Goal: Task Accomplishment & Management: Use online tool/utility

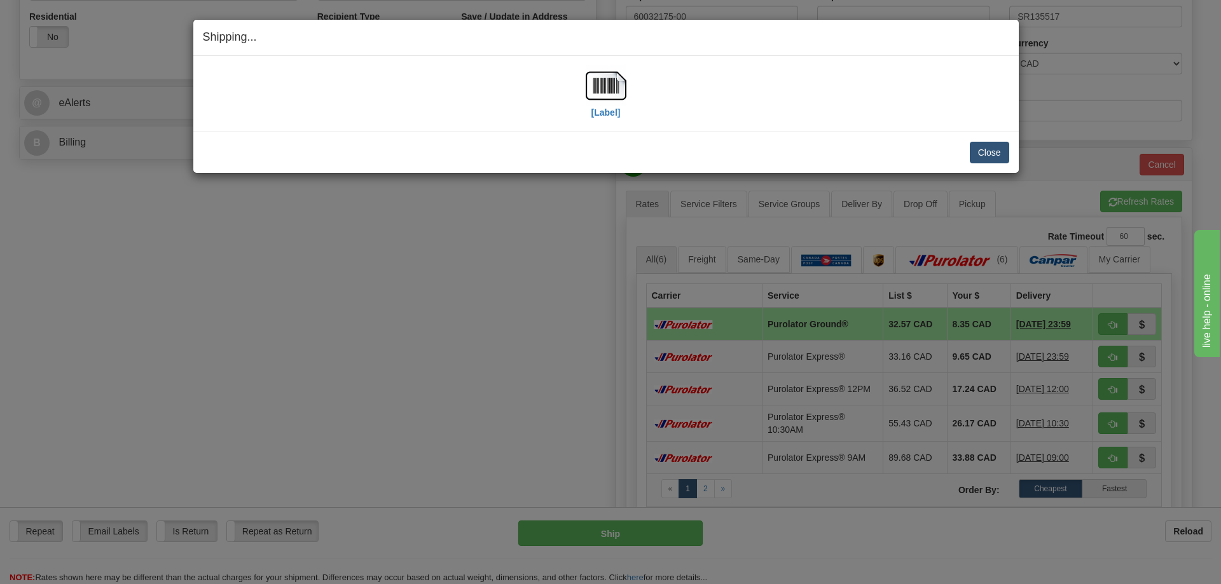
scroll to position [445, 0]
click at [996, 154] on button "Close" at bounding box center [989, 153] width 39 height 22
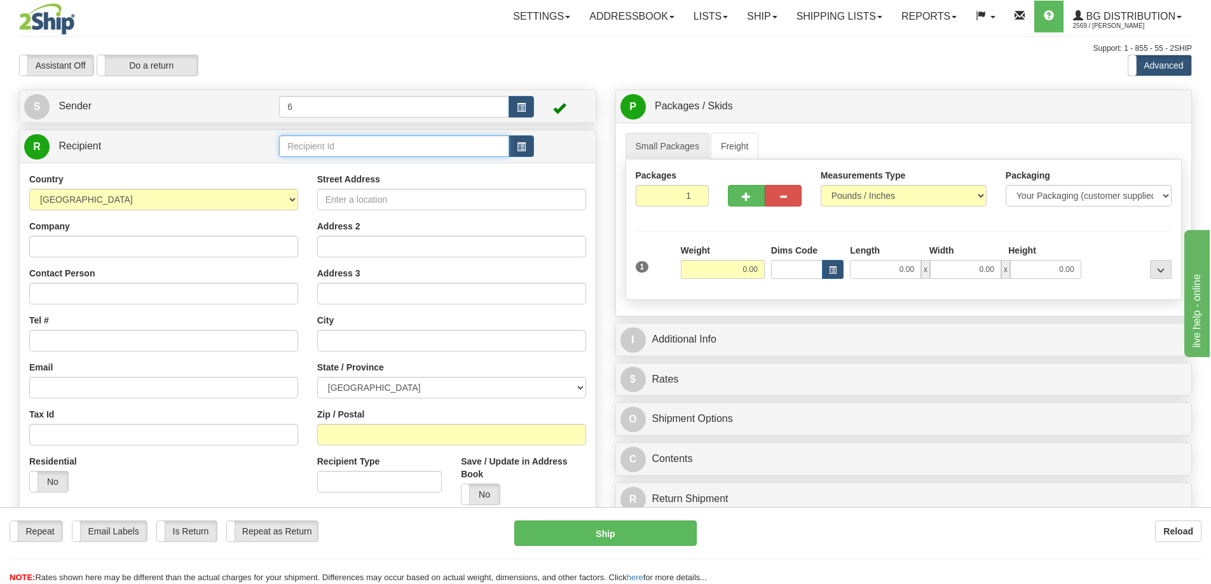
click at [342, 146] on input "text" at bounding box center [394, 146] width 230 height 22
click at [329, 182] on div "43000 - CGY" at bounding box center [392, 184] width 218 height 14
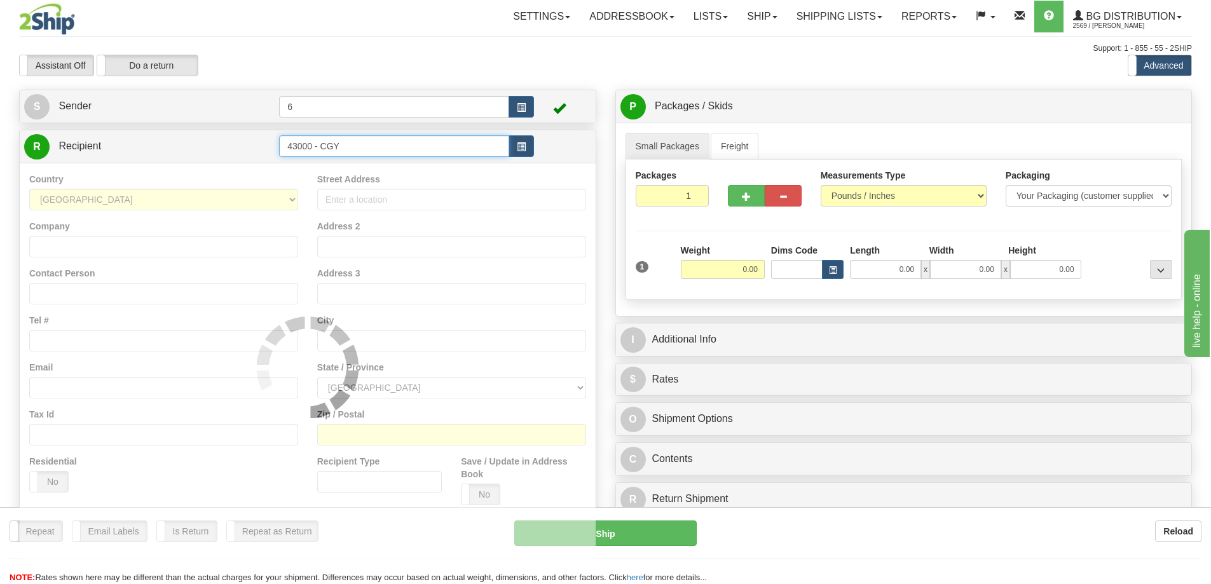
type input "43000 - CGY"
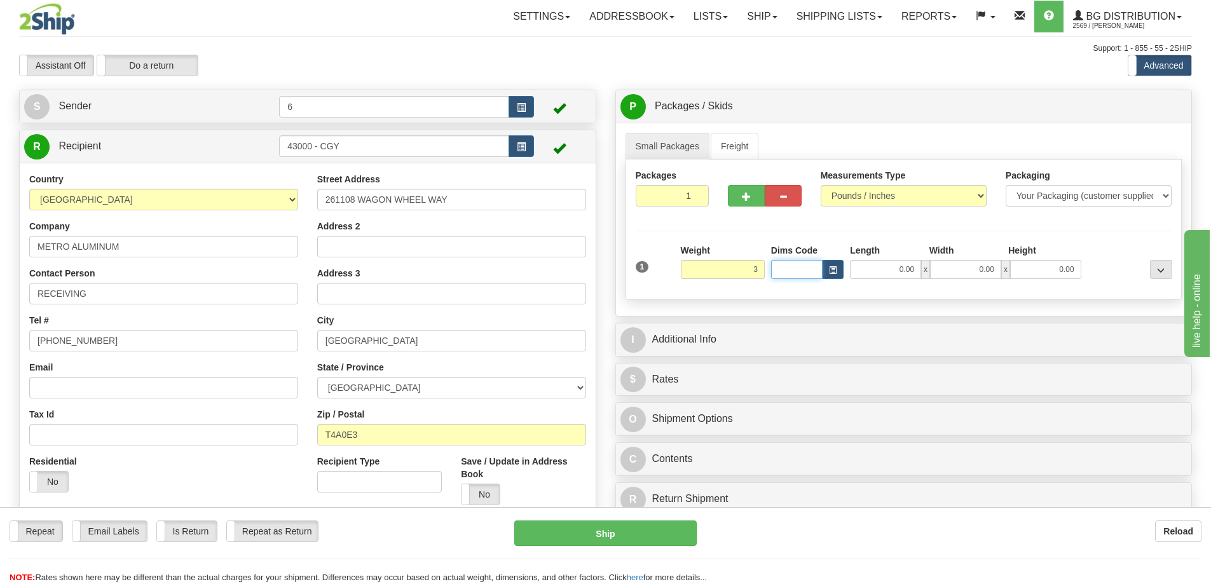
type input "3.00"
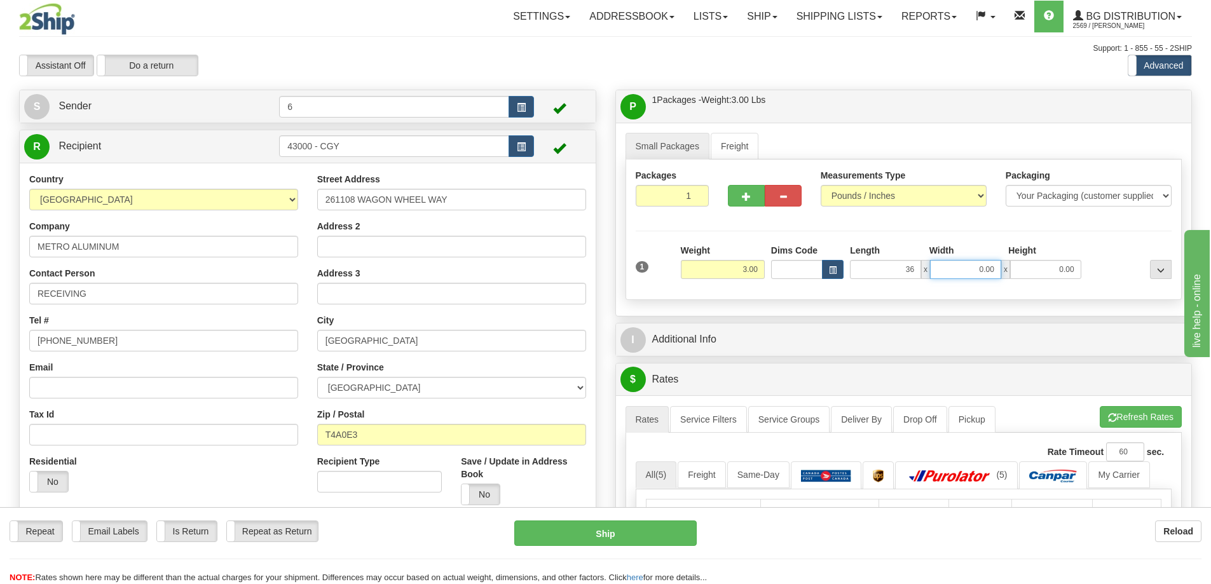
type input "36.00"
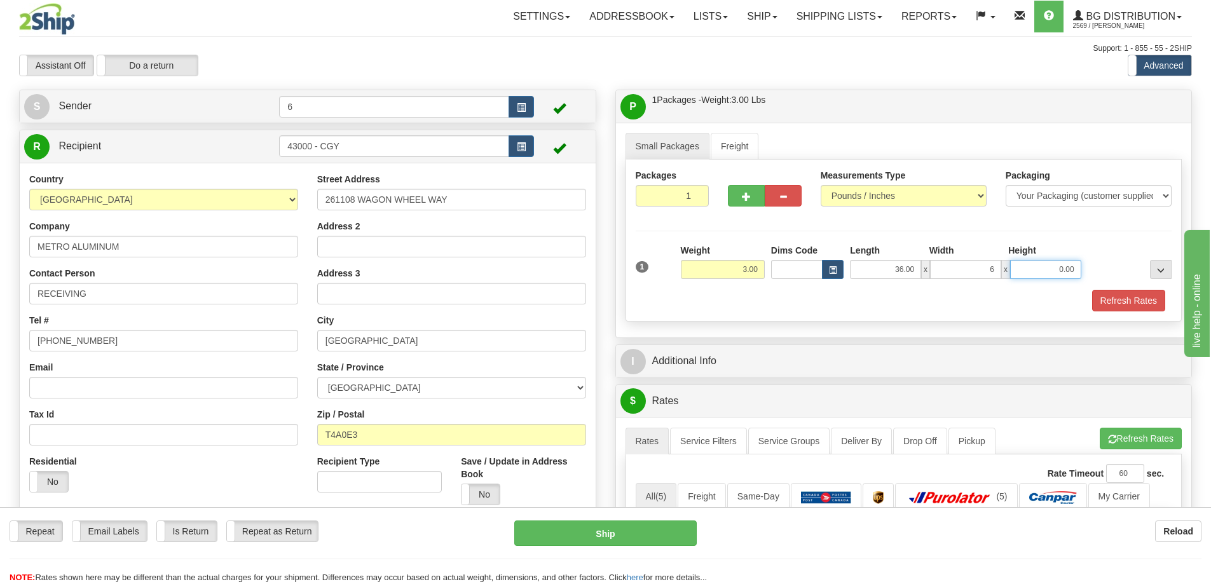
type input "6.00"
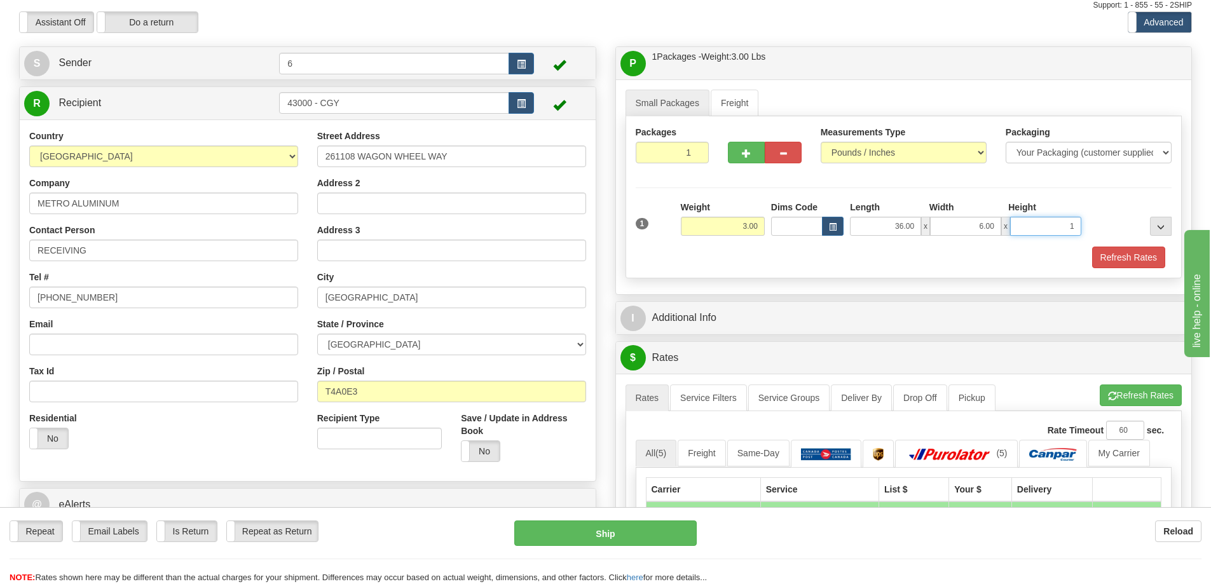
scroll to position [127, 0]
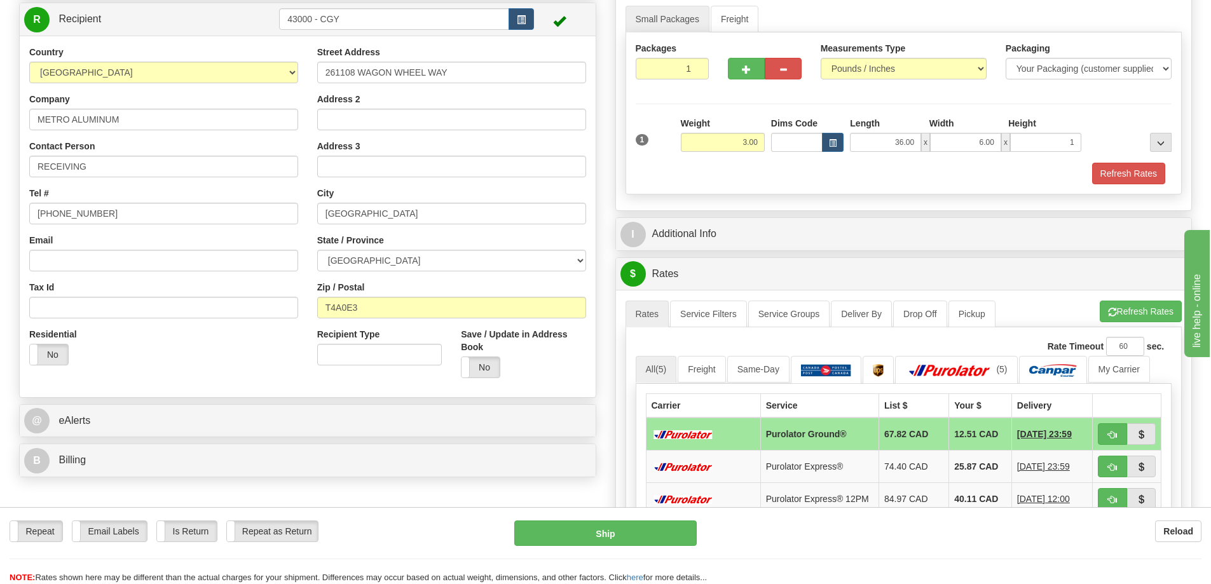
type input "1.00"
